Goal: Transaction & Acquisition: Purchase product/service

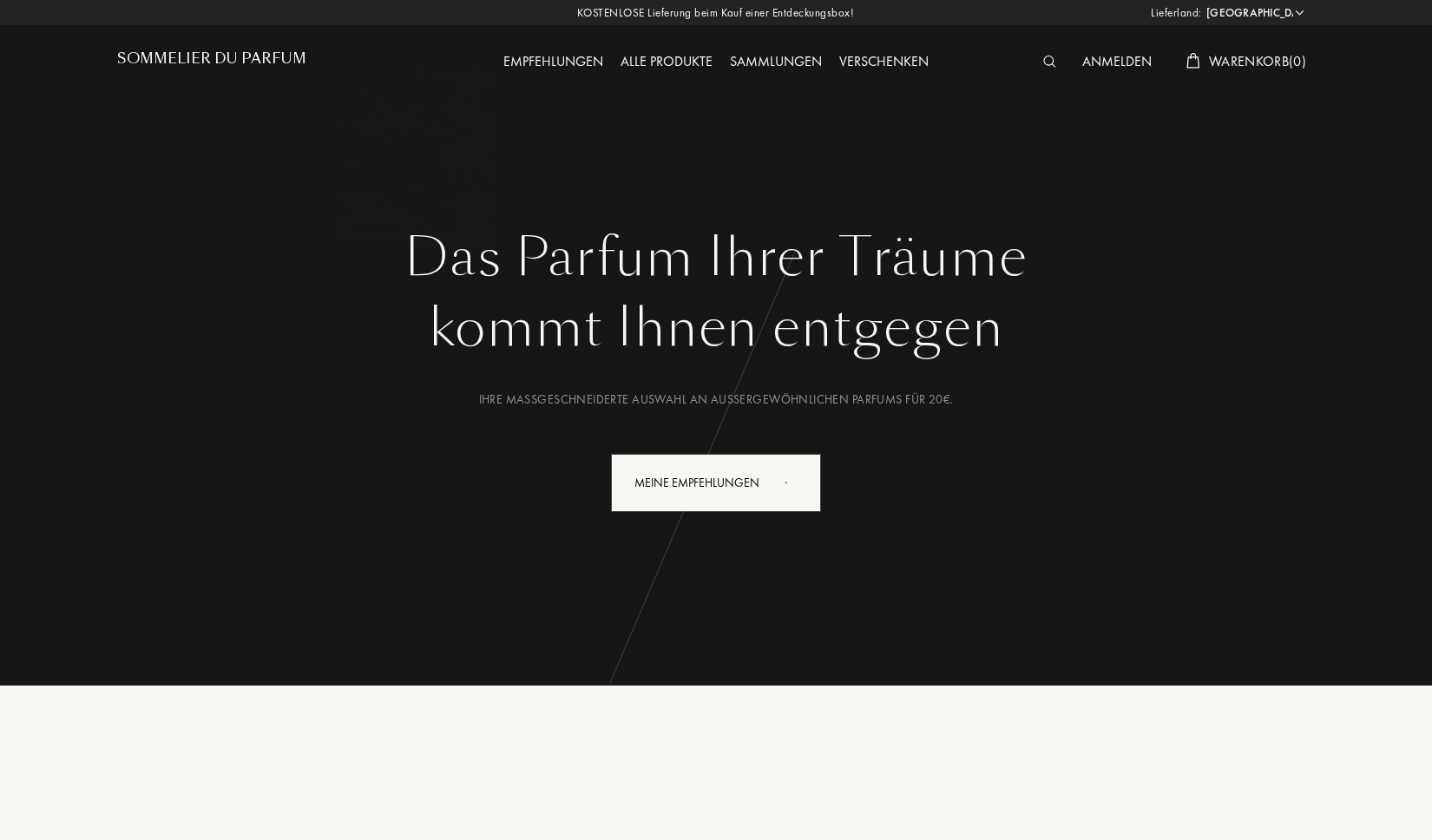
select select "DE"
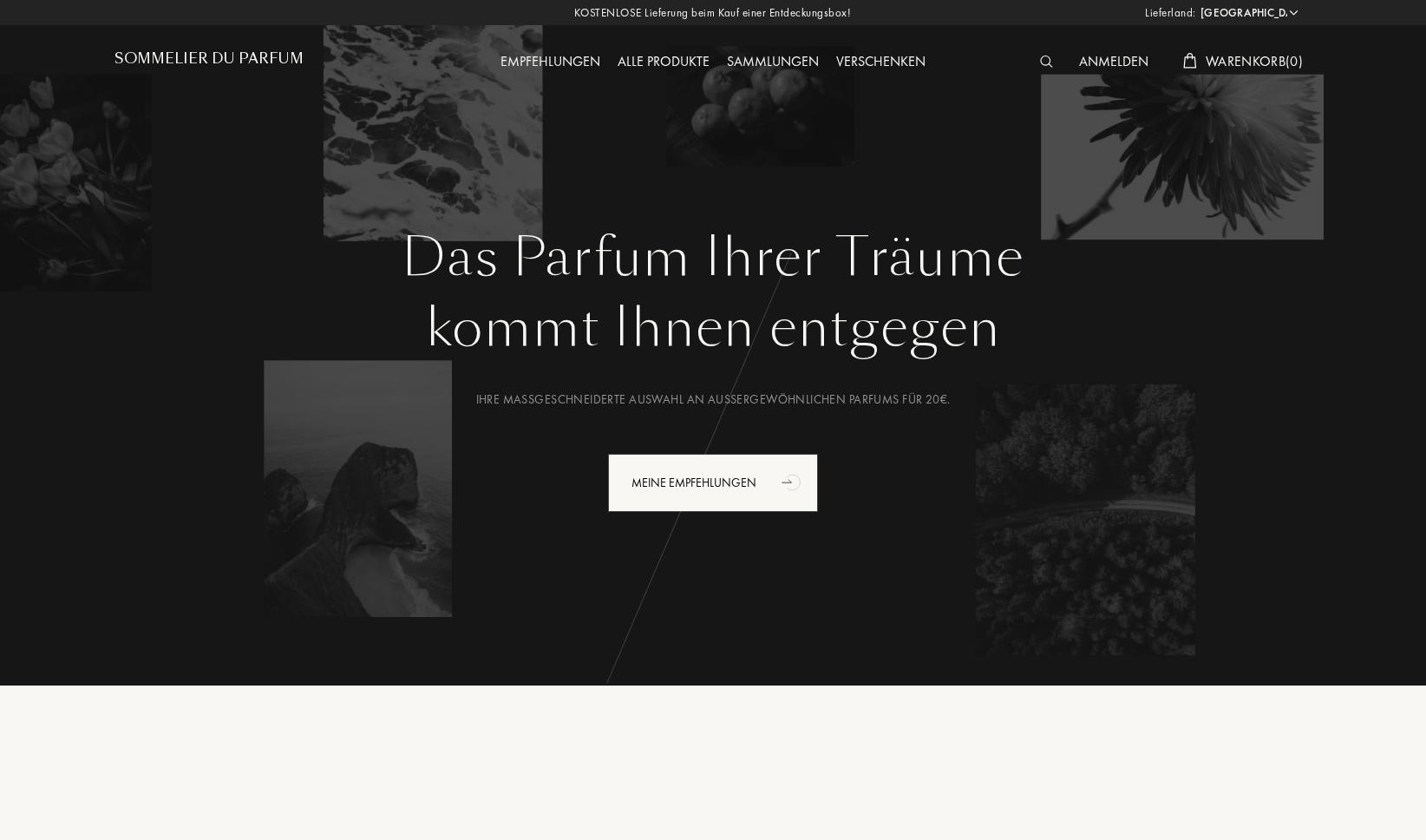
click at [1033, 59] on div at bounding box center [1052, 62] width 39 height 23
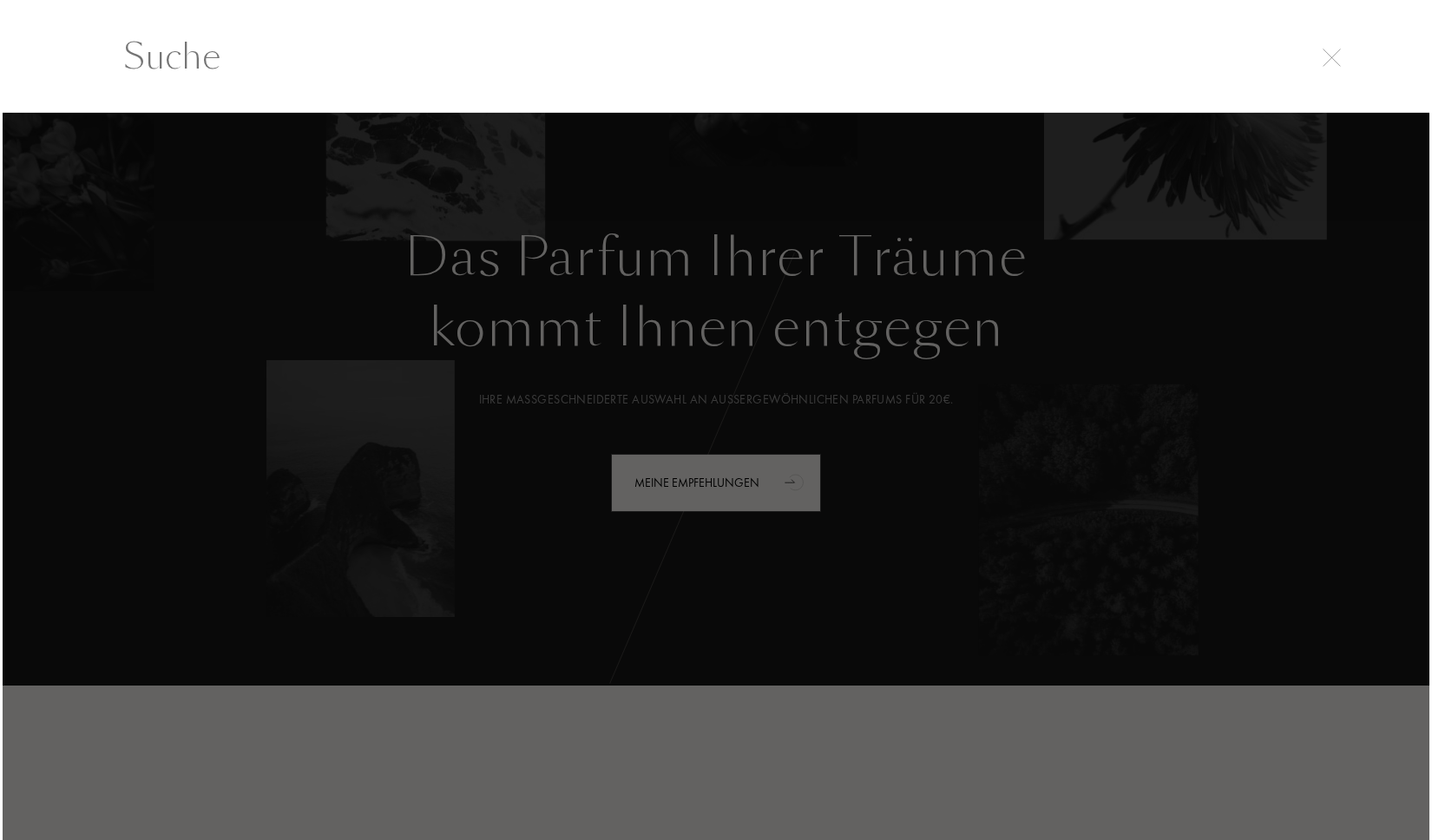
scroll to position [1, 0]
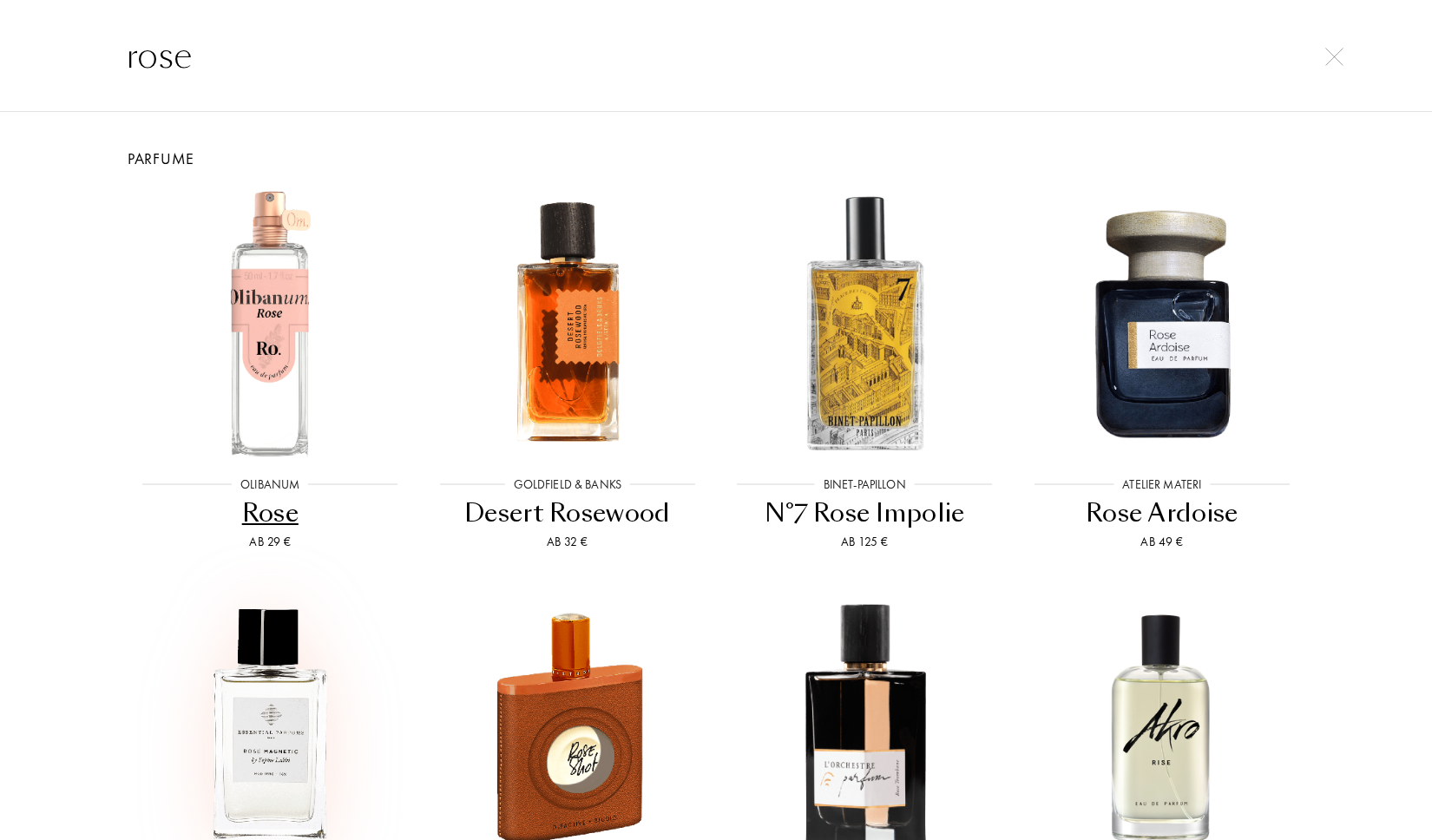
type input "rose"
click at [288, 711] on img at bounding box center [270, 725] width 267 height 267
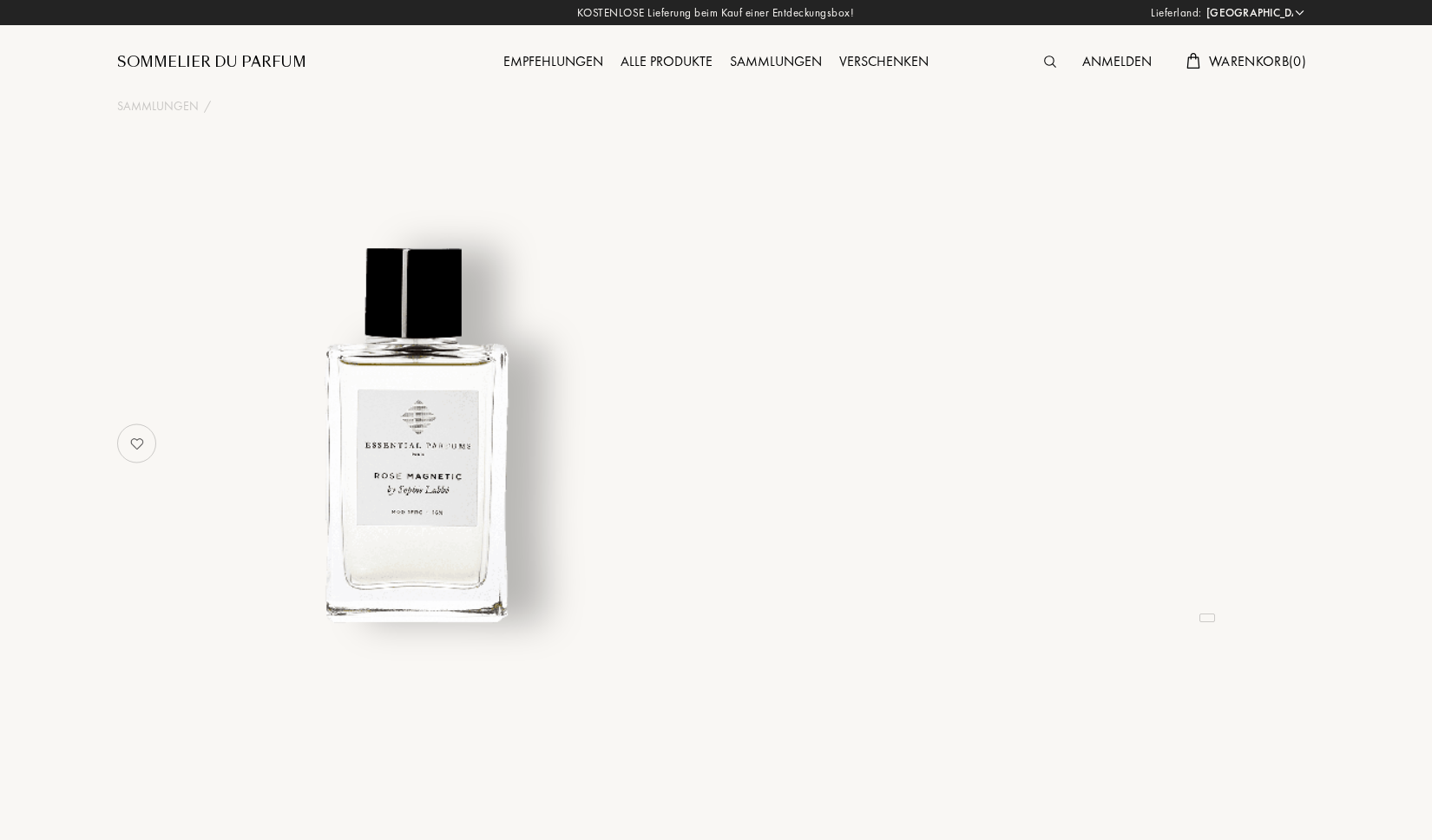
select select "DE"
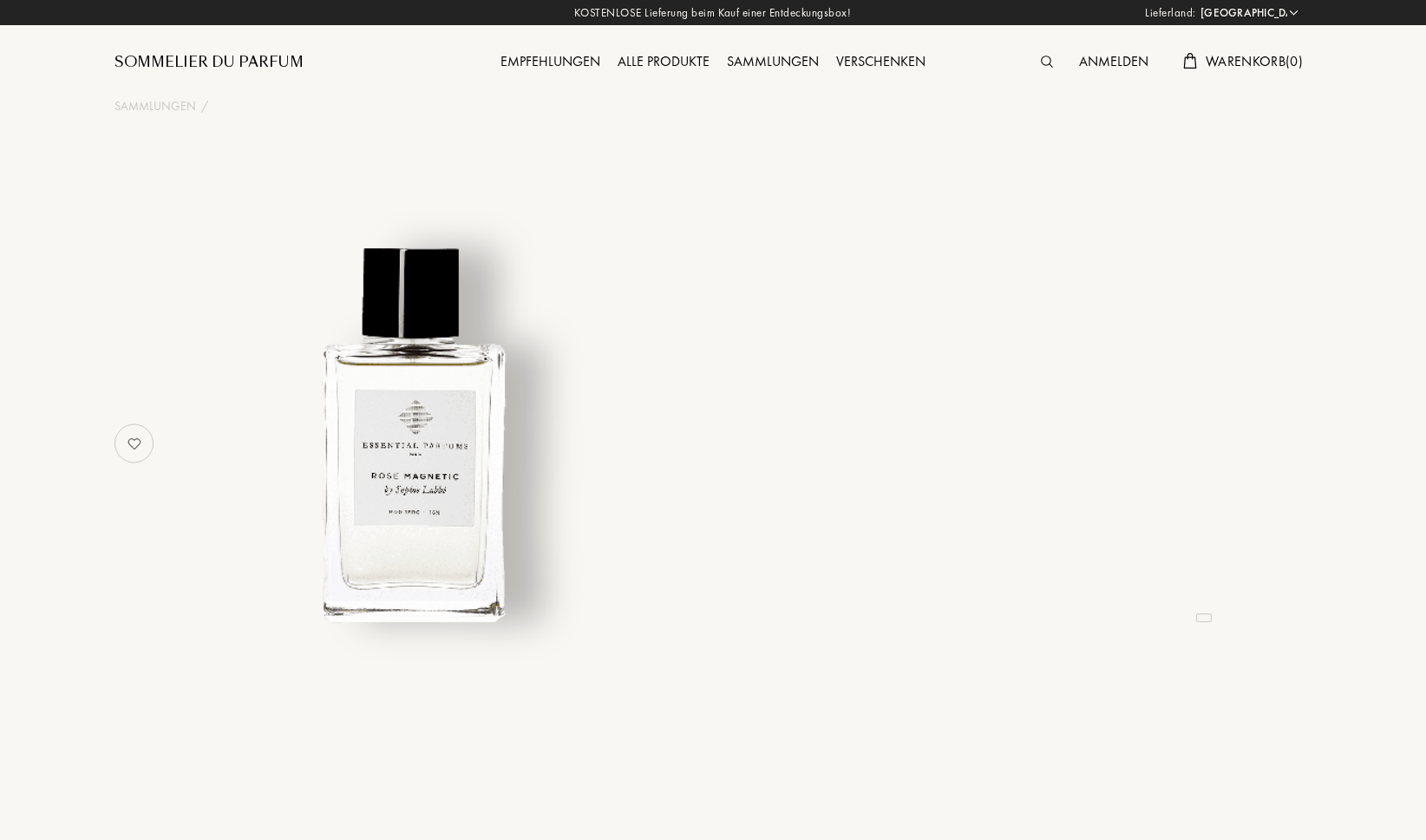
select select "3"
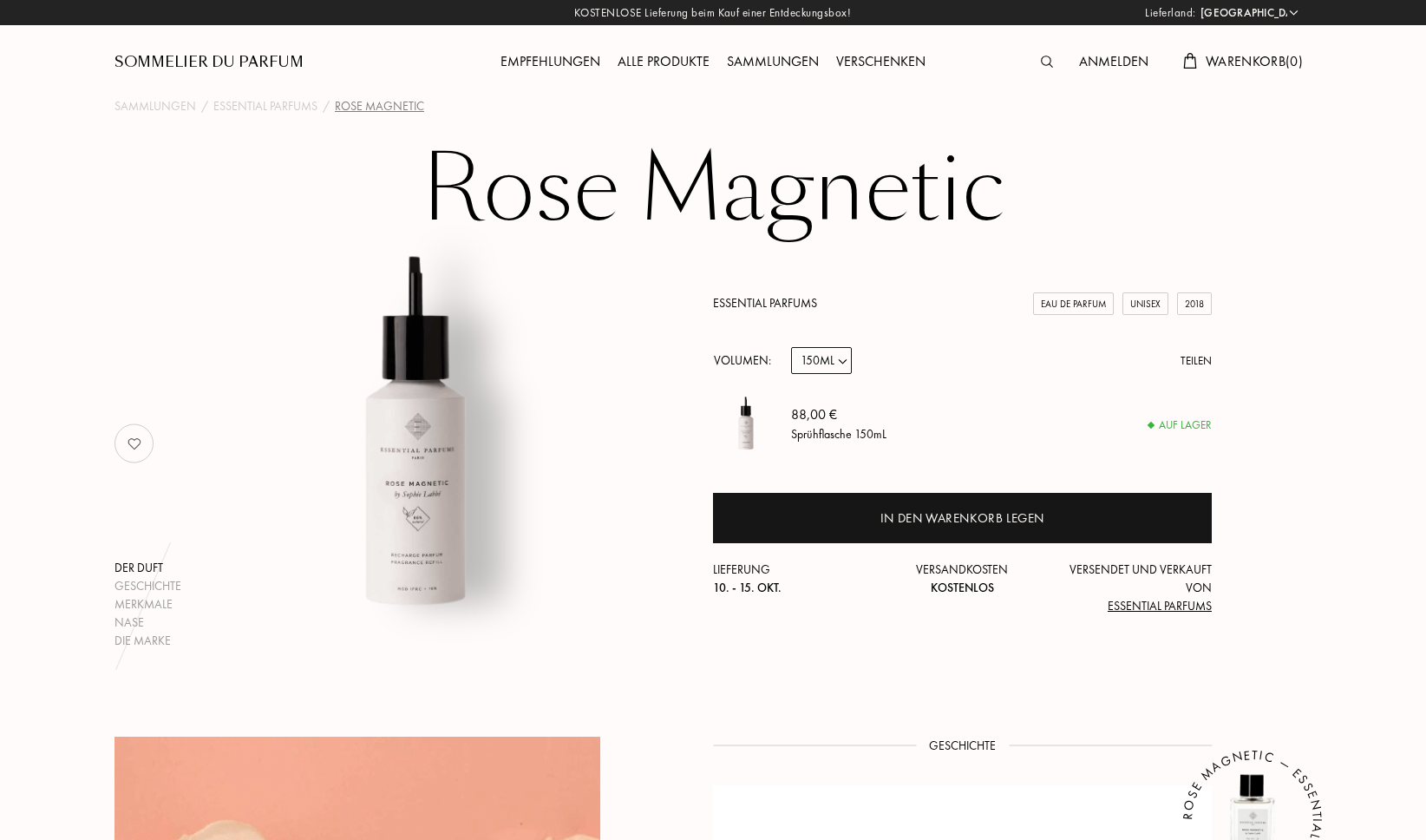
click at [846, 358] on select "Probe 10mL 100mL 150mL" at bounding box center [822, 360] width 61 height 27
select select "2"
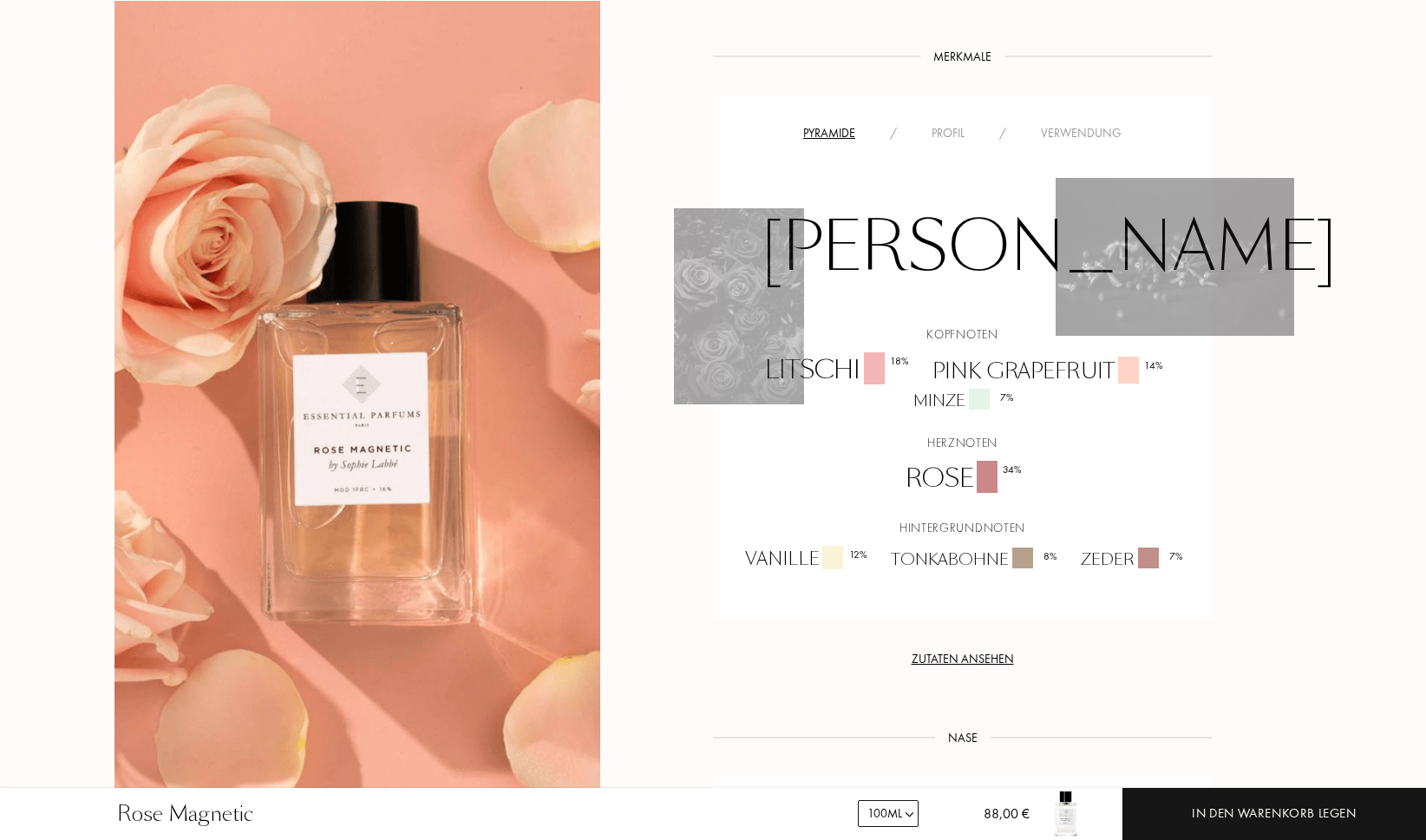
scroll to position [1252, 0]
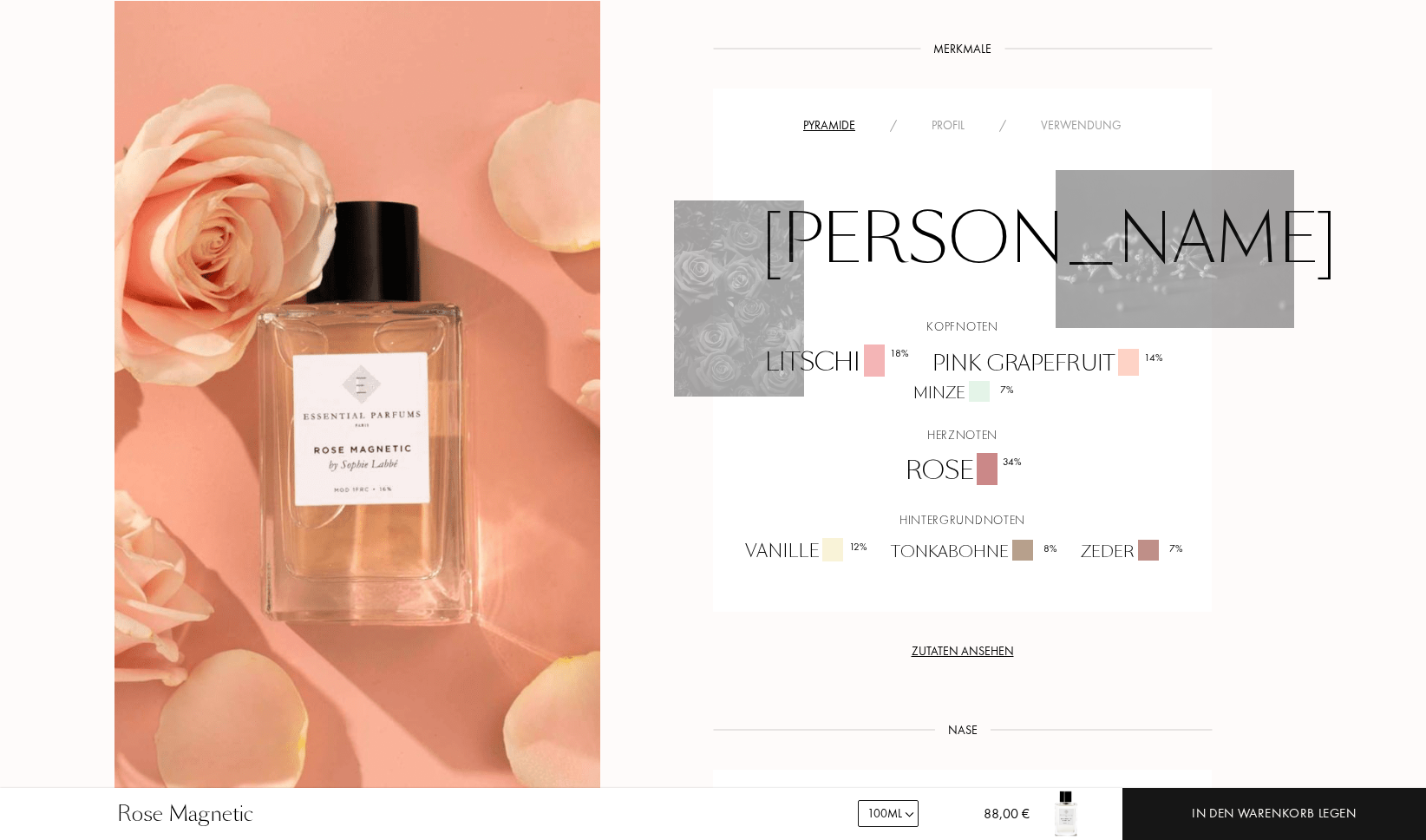
click at [945, 124] on div "Profil" at bounding box center [948, 125] width 68 height 19
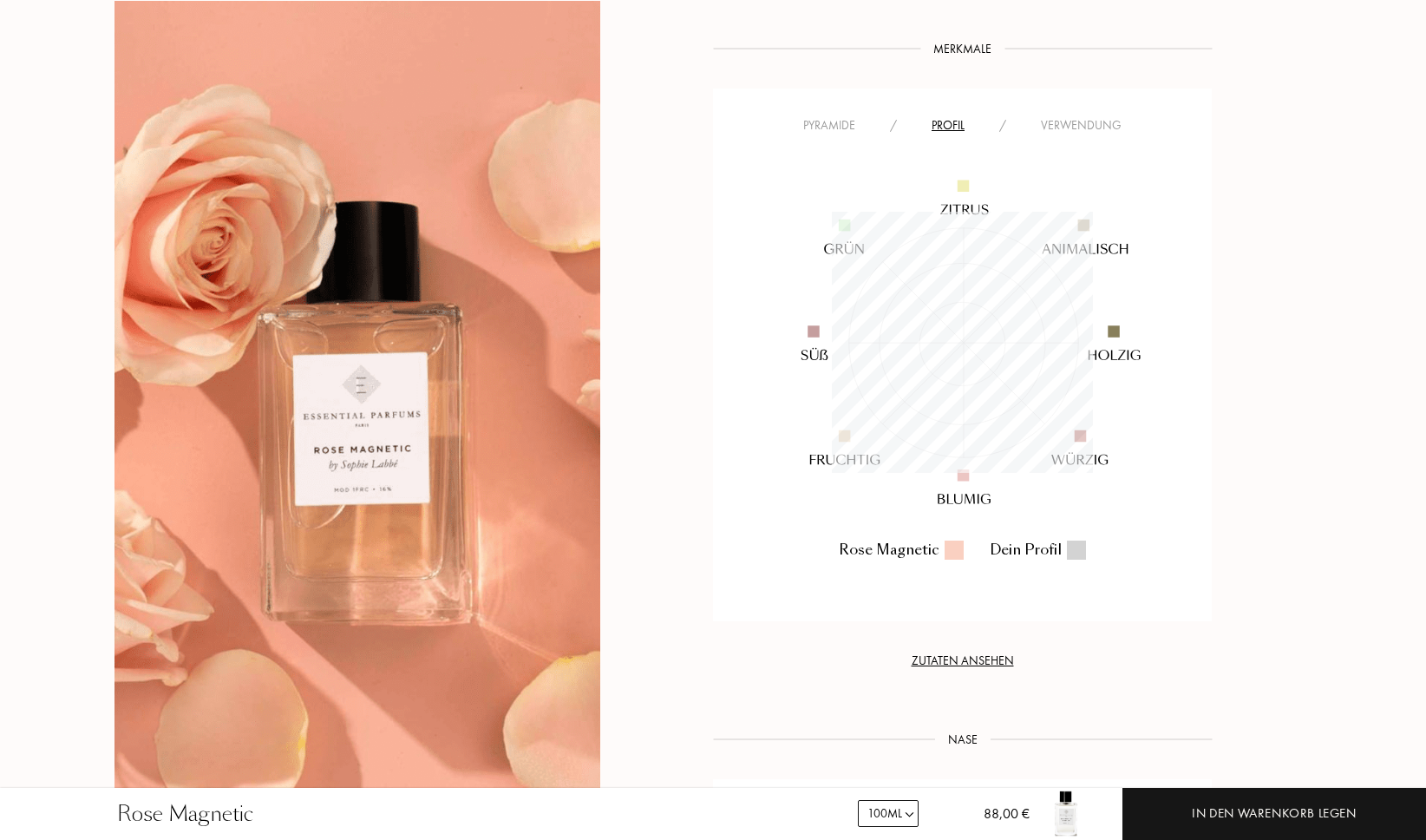
scroll to position [261, 261]
click at [1082, 132] on div "Verwendung" at bounding box center [1081, 125] width 115 height 19
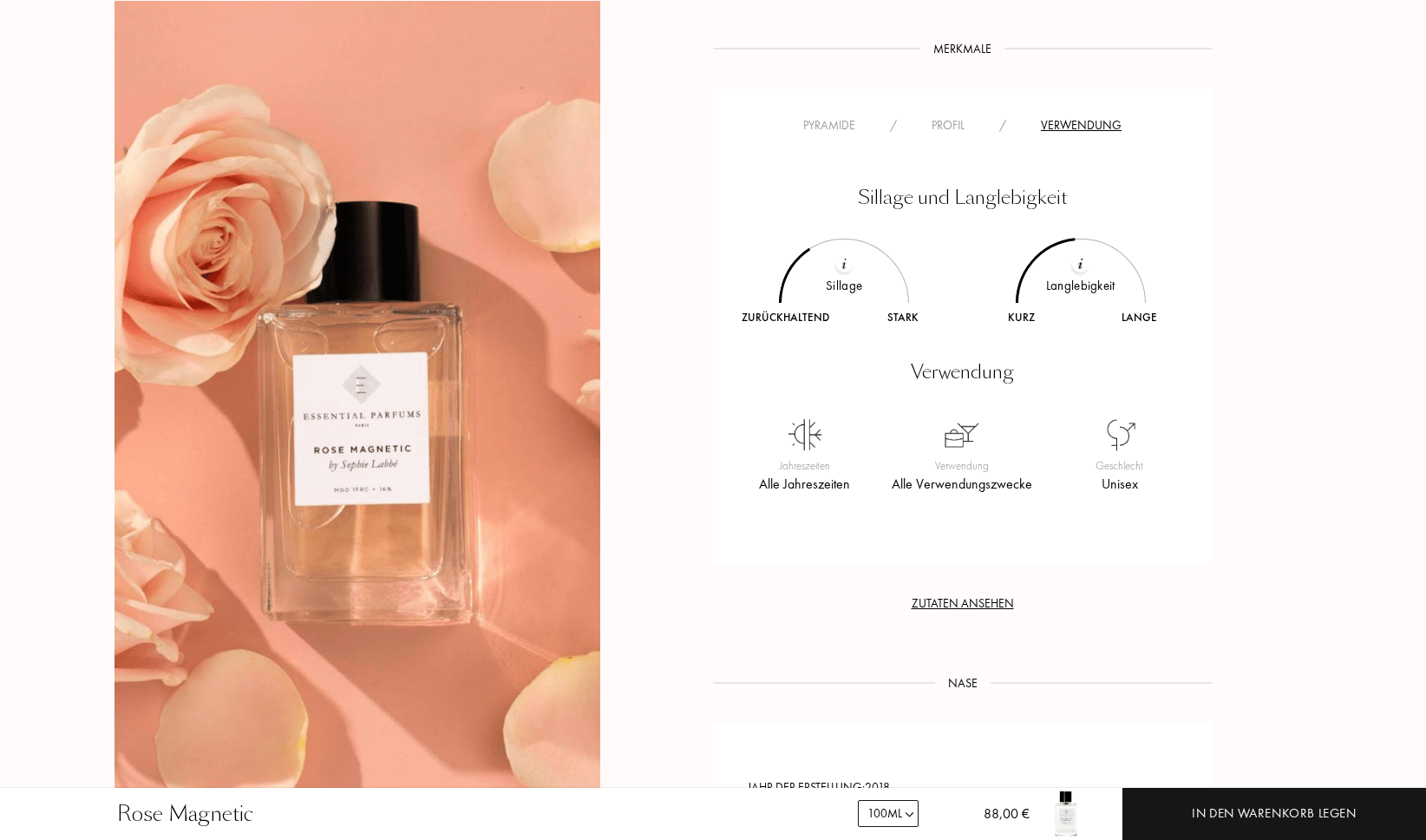
click at [836, 130] on div "Pyramide" at bounding box center [829, 125] width 86 height 19
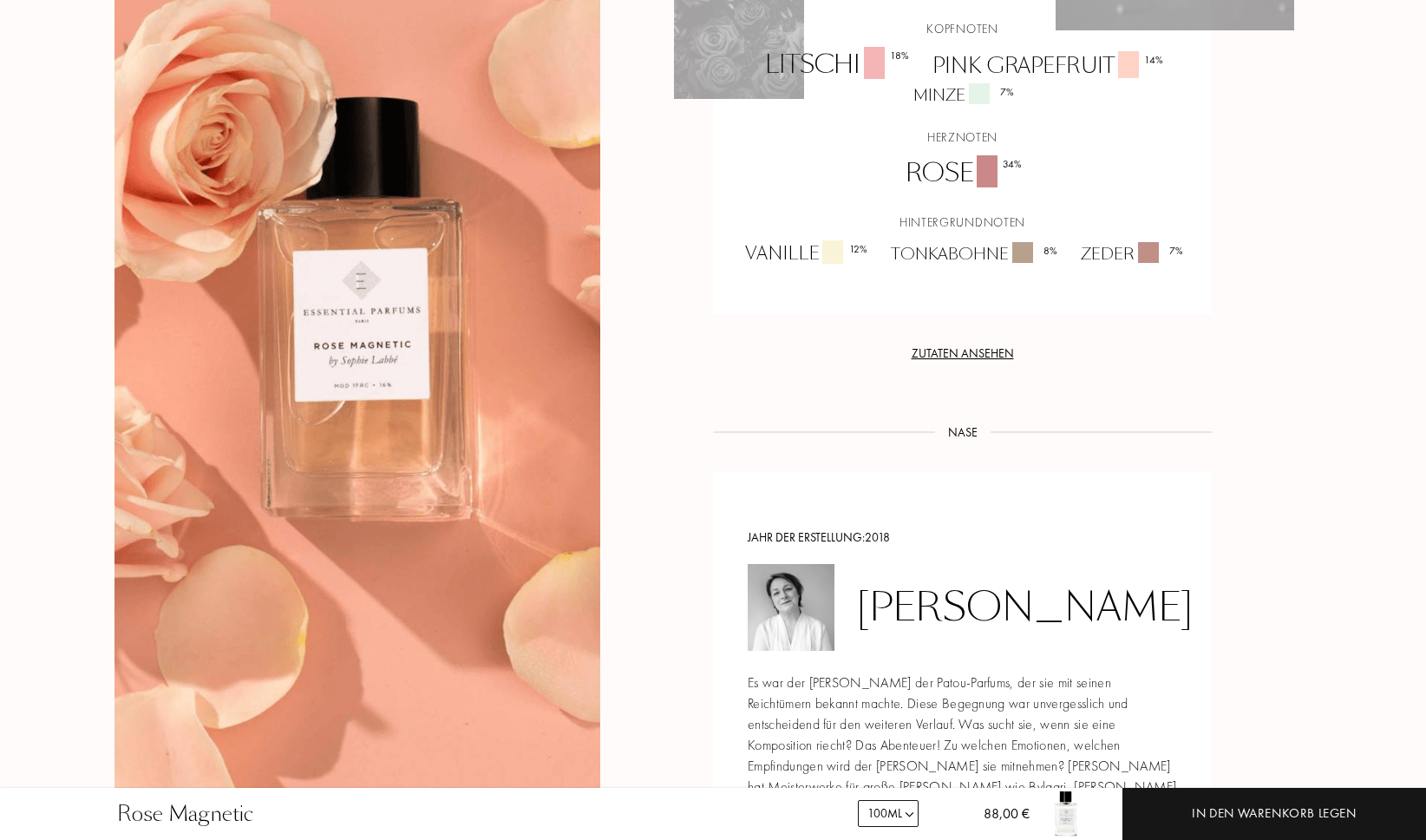
scroll to position [1551, 0]
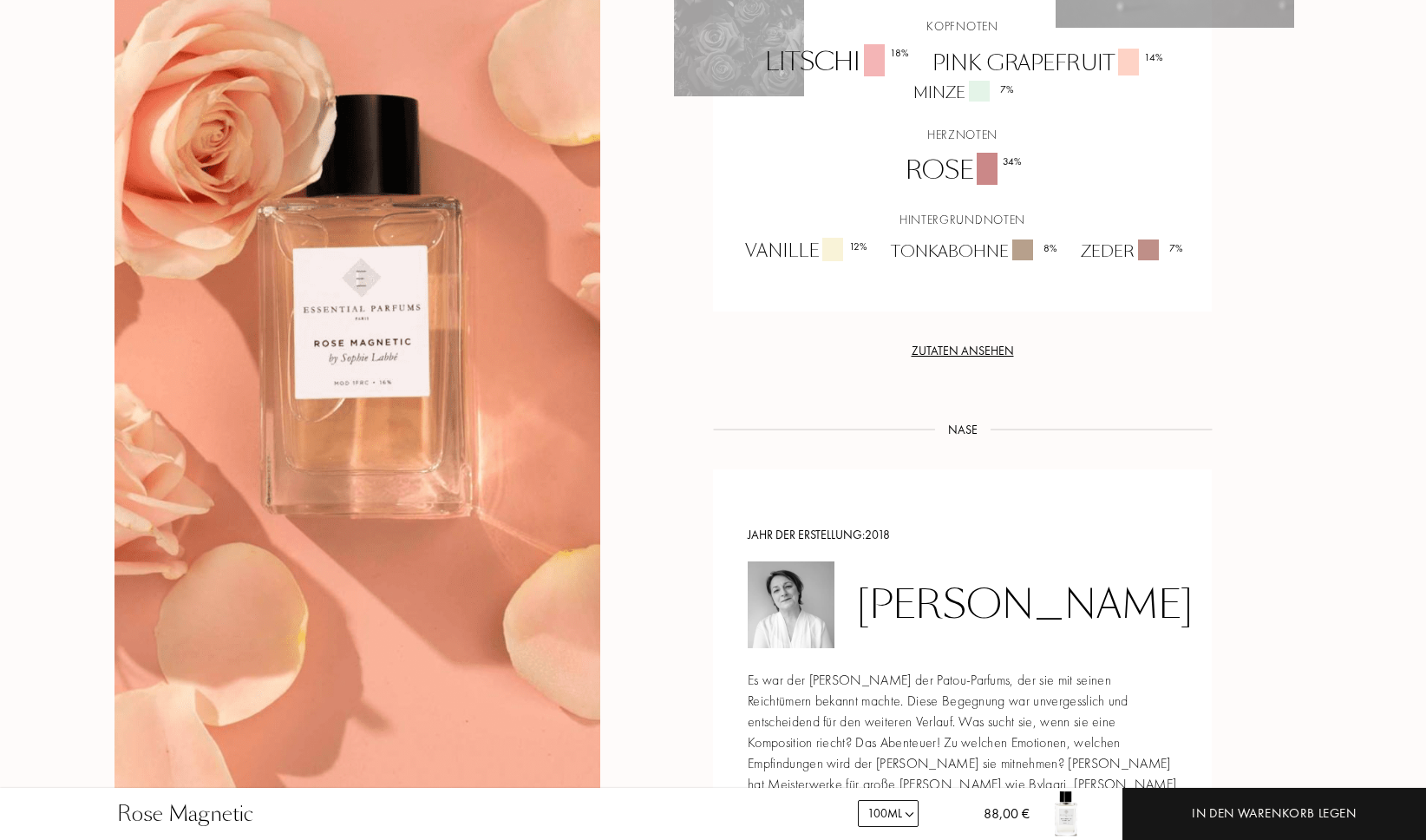
click at [967, 360] on div "Zutaten ansehen" at bounding box center [963, 351] width 499 height 19
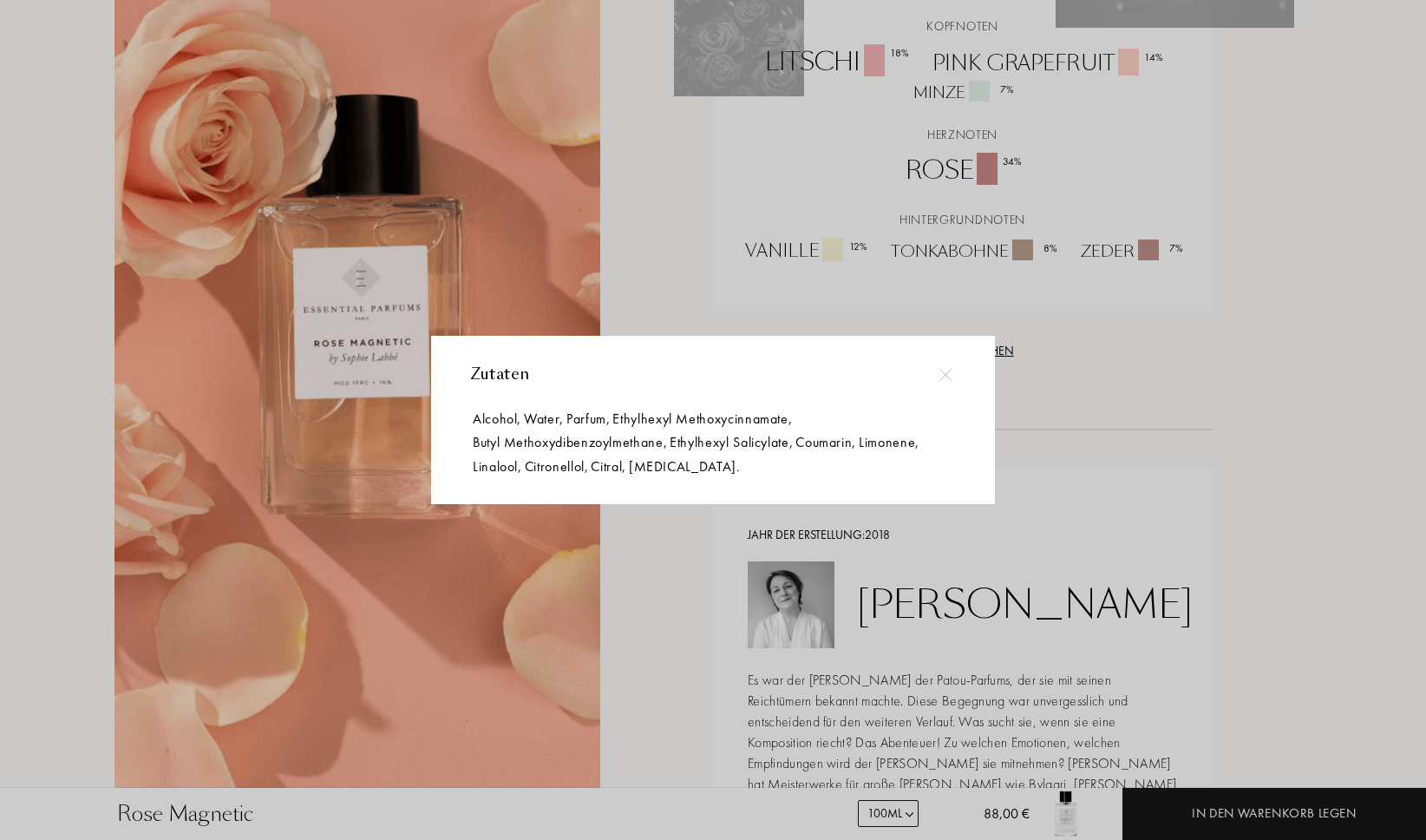
click at [944, 374] on img at bounding box center [944, 373] width 13 height 13
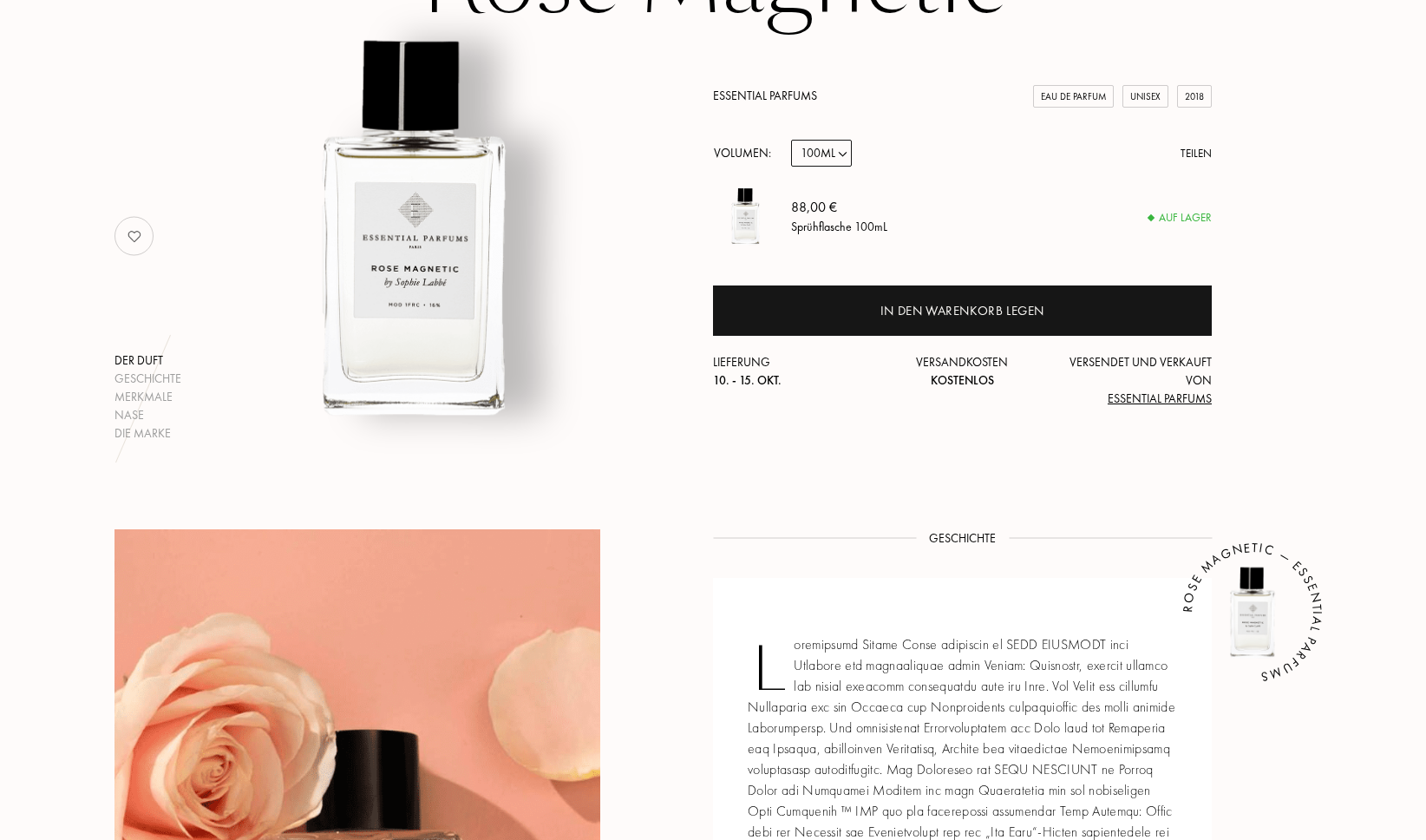
scroll to position [0, 0]
